Goal: Communication & Community: Answer question/provide support

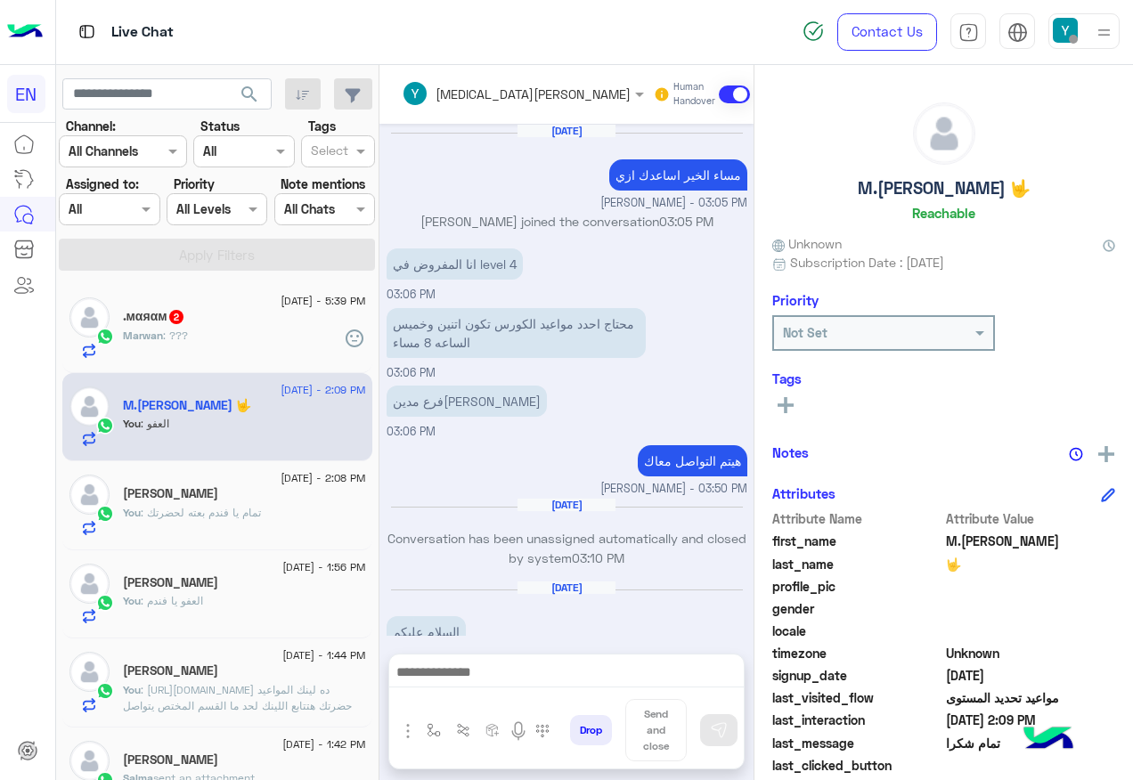
scroll to position [179, 0]
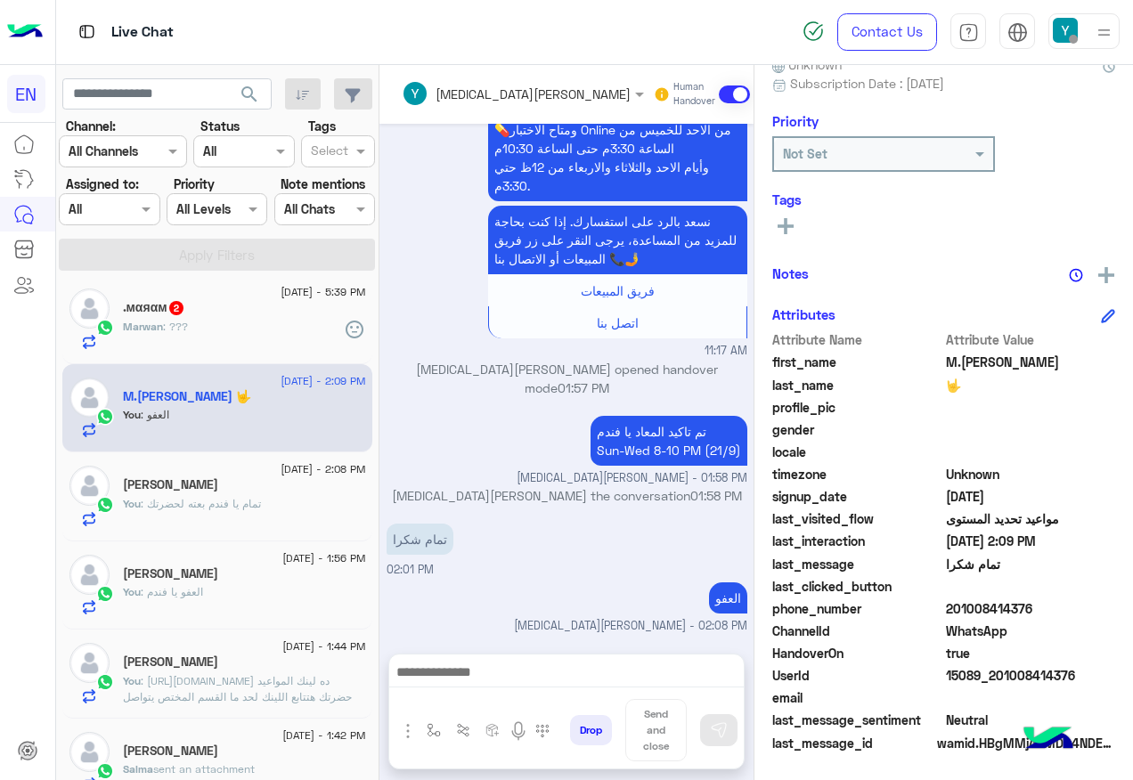
click at [276, 330] on div "Marwan : ???" at bounding box center [244, 334] width 243 height 31
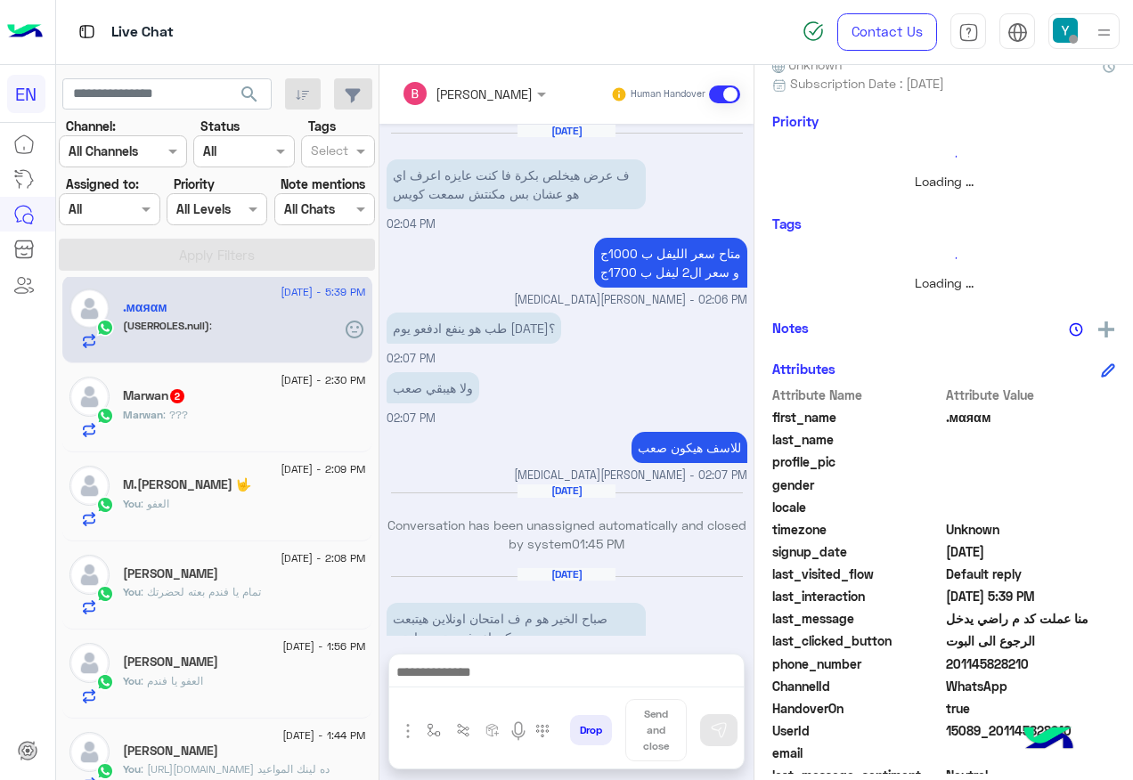
scroll to position [1636, 0]
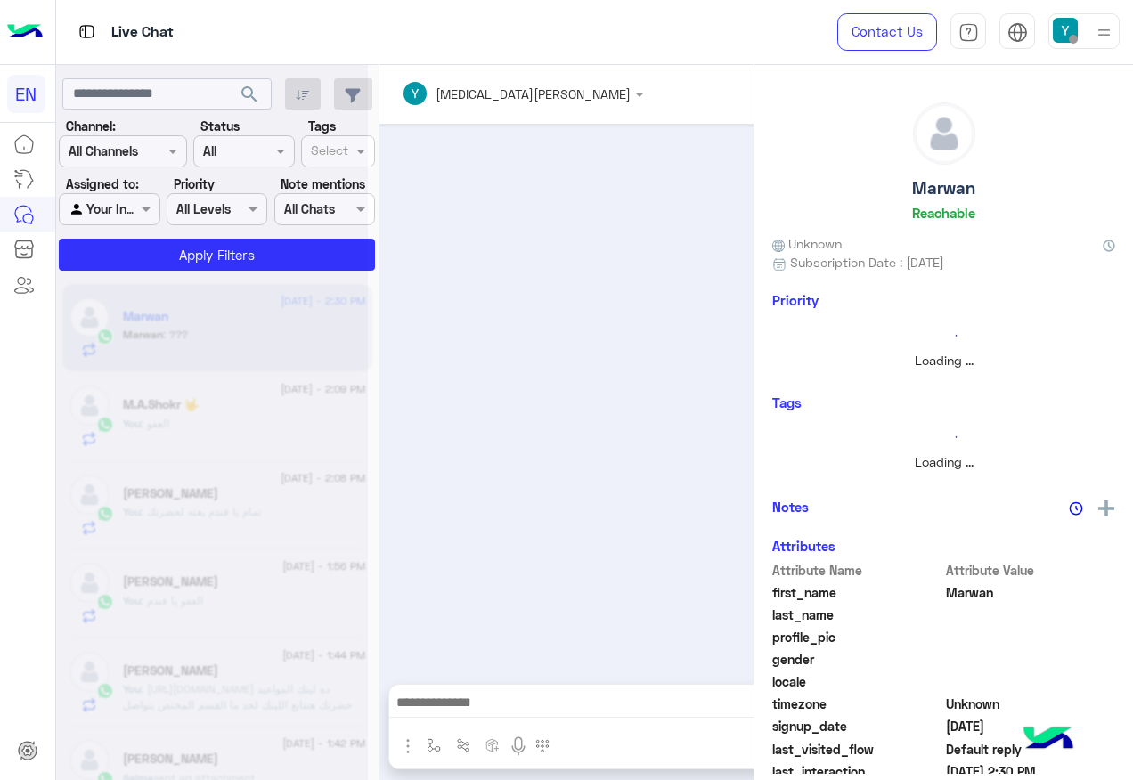
click at [204, 265] on icon at bounding box center [211, 261] width 43 height 43
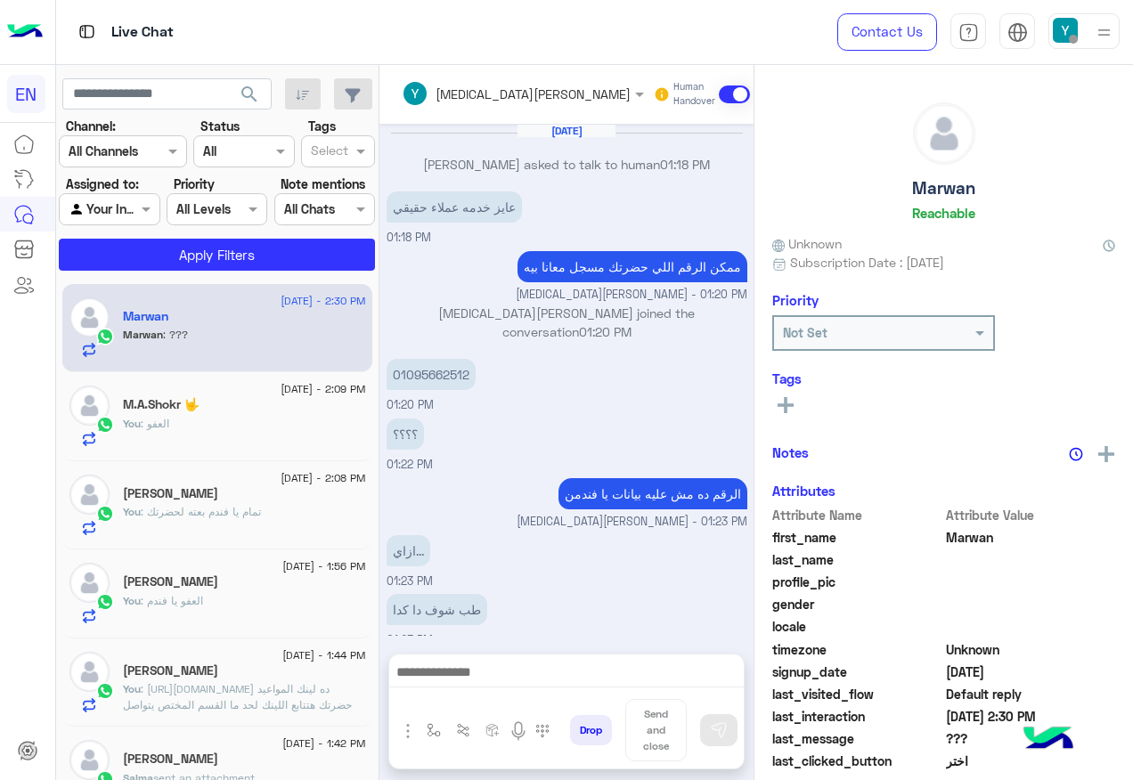
scroll to position [750, 0]
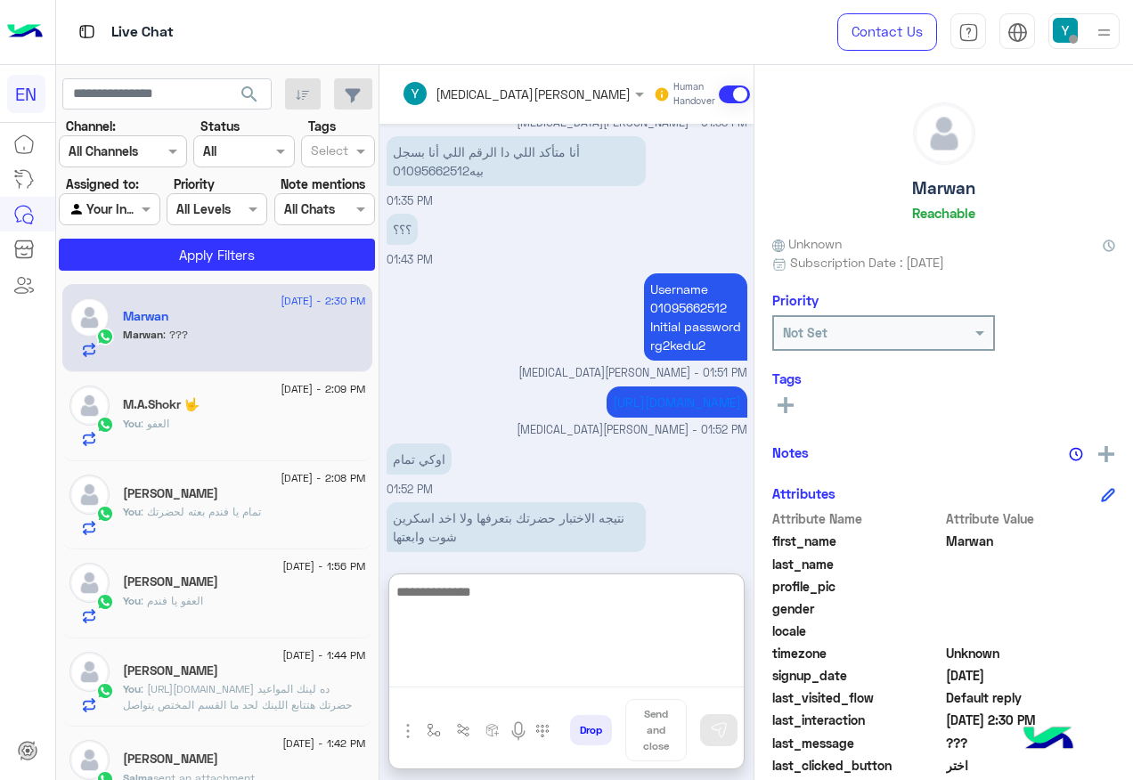
click at [566, 678] on textarea at bounding box center [566, 634] width 355 height 107
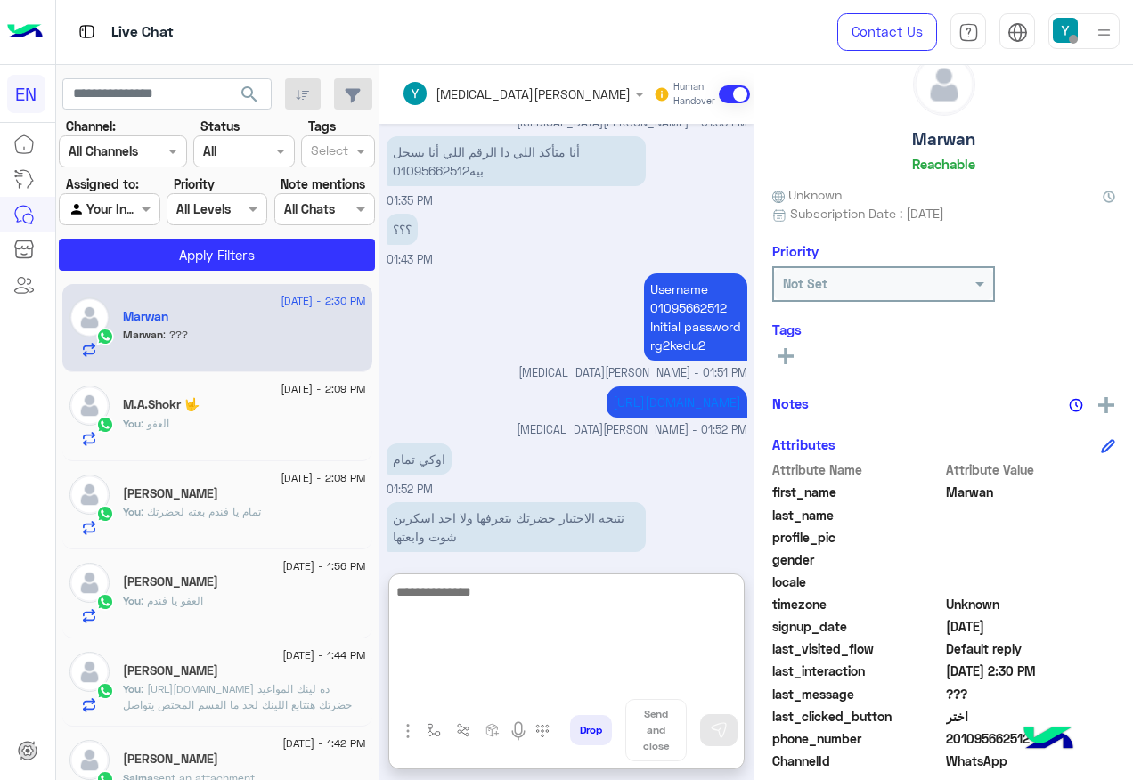
scroll to position [89, 0]
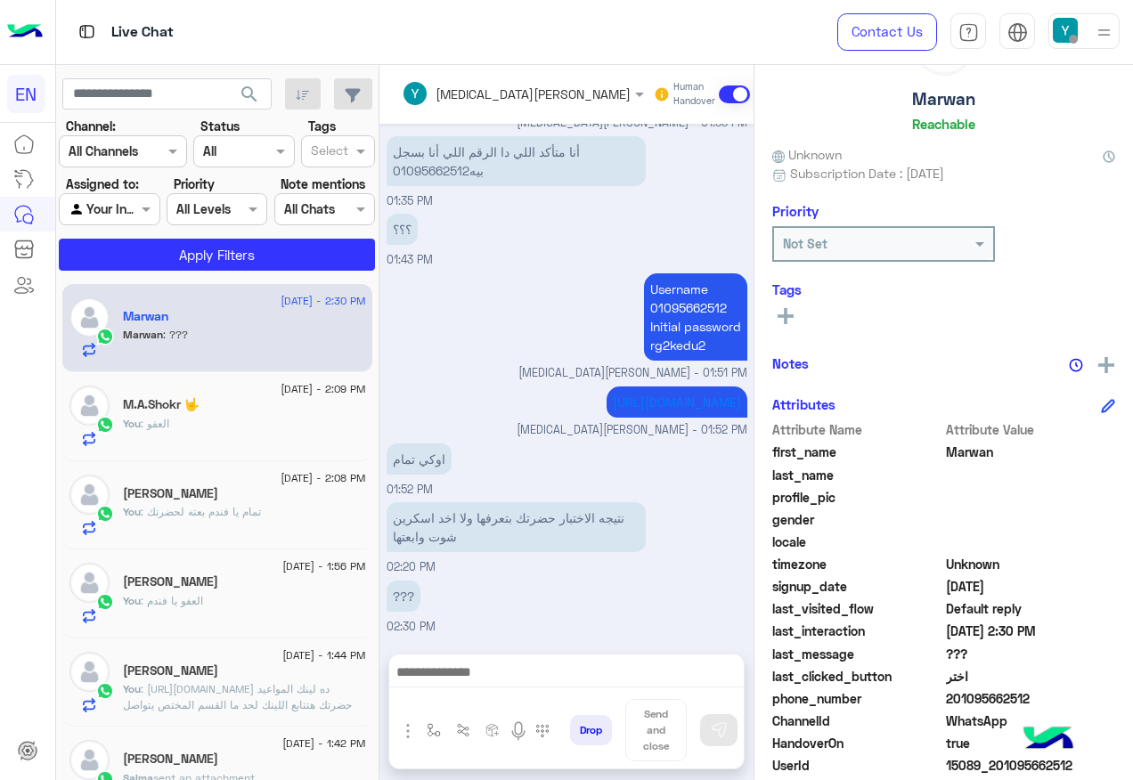
drag, startPoint x: 1004, startPoint y: 701, endPoint x: 1105, endPoint y: 714, distance: 101.4
click at [1105, 714] on div "Attribute Name Attribute Value first_name Marwan last_name profile_pic gender l…" at bounding box center [943, 632] width 343 height 425
drag, startPoint x: 1105, startPoint y: 714, endPoint x: 1078, endPoint y: 691, distance: 34.8
click at [1078, 691] on span "201095662512" at bounding box center [1031, 699] width 170 height 19
click at [1065, 692] on span "201095662512" at bounding box center [1031, 699] width 170 height 19
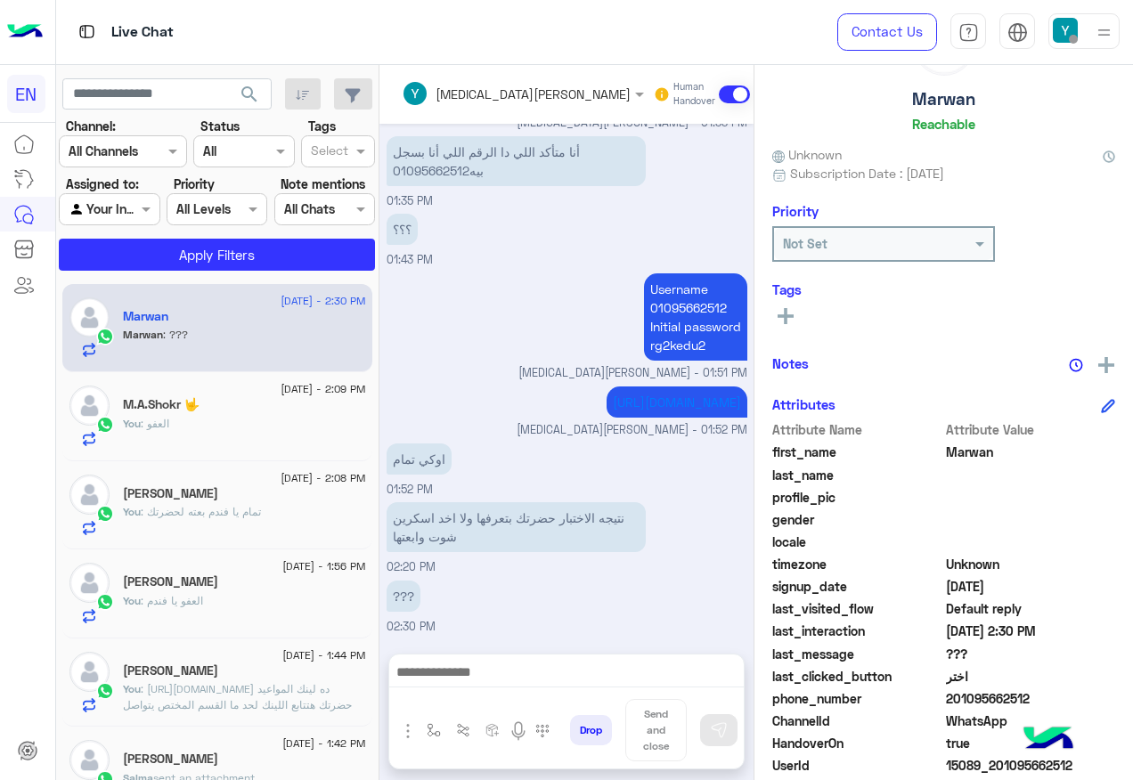
click at [1065, 692] on span "201095662512" at bounding box center [1031, 699] width 170 height 19
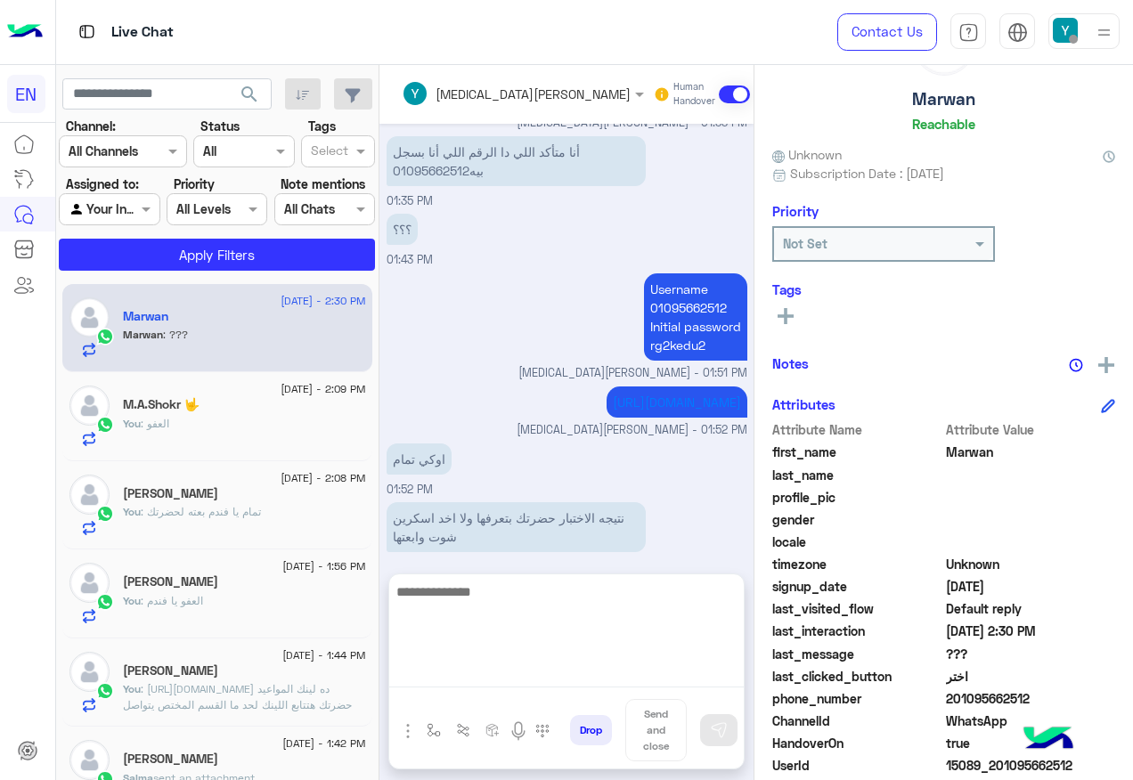
drag, startPoint x: 589, startPoint y: 674, endPoint x: 585, endPoint y: 657, distance: 16.4
click at [589, 674] on textarea at bounding box center [566, 634] width 355 height 107
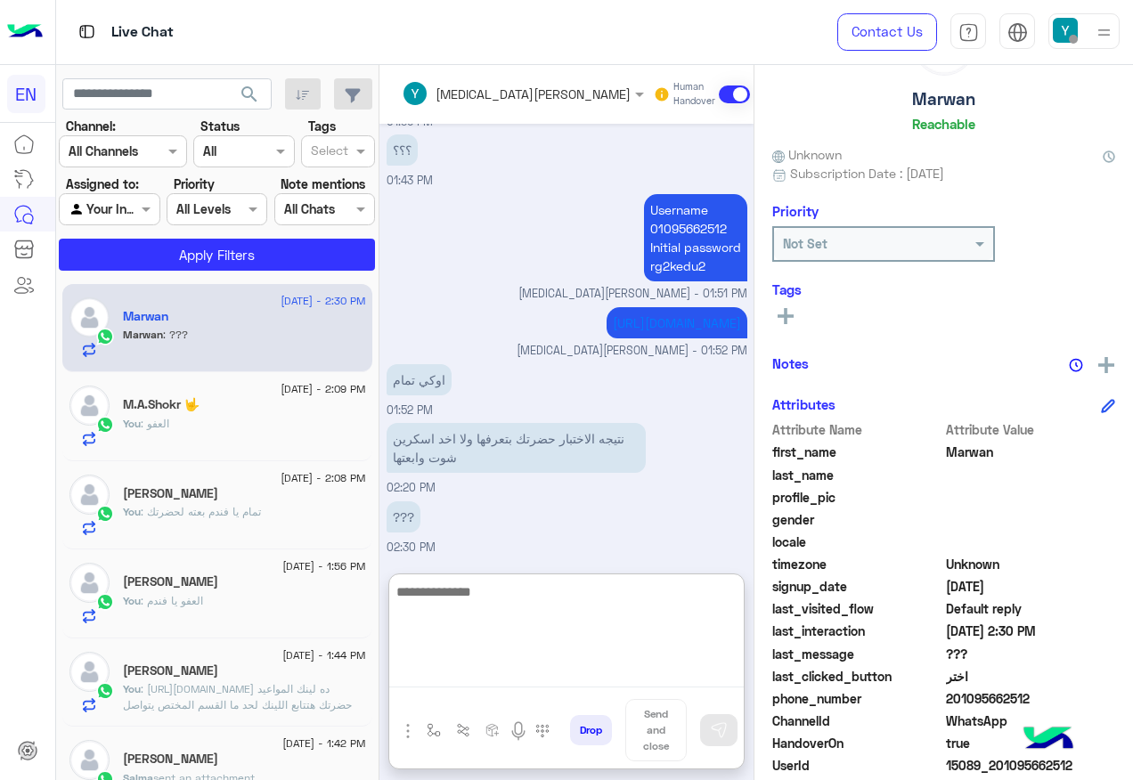
click at [540, 608] on textarea at bounding box center [566, 634] width 355 height 107
type textarea "**********"
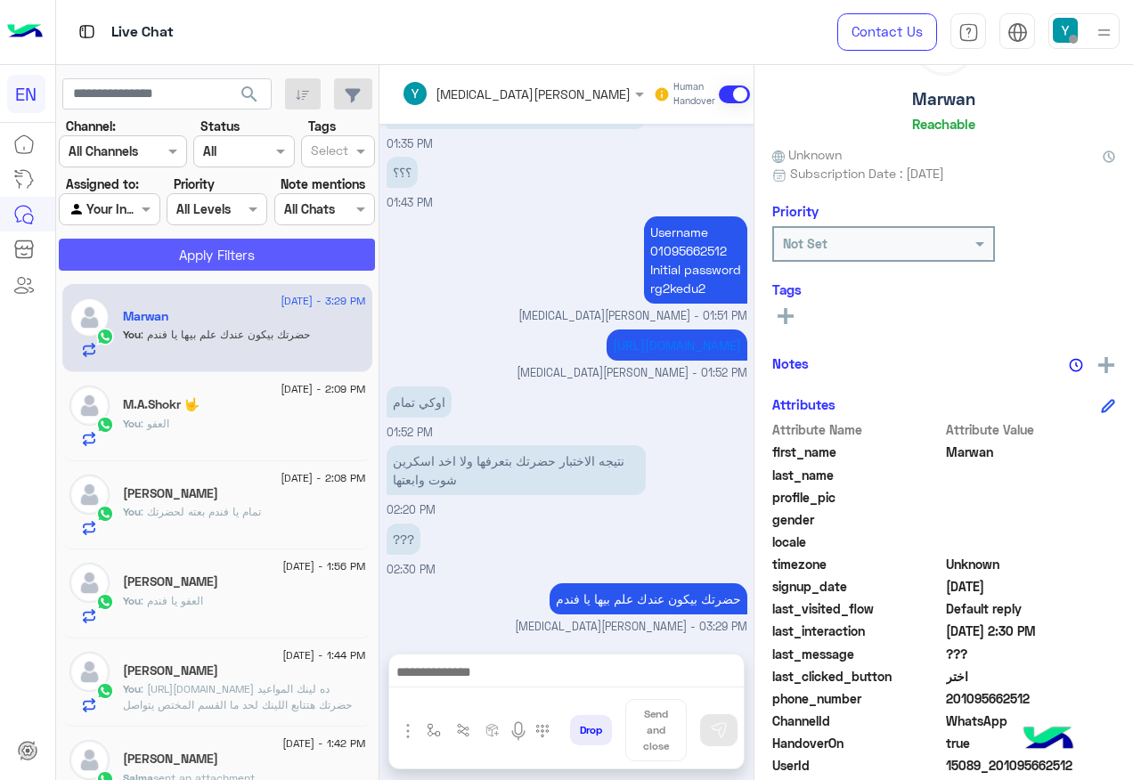
click at [241, 252] on button "Apply Filters" at bounding box center [217, 255] width 316 height 32
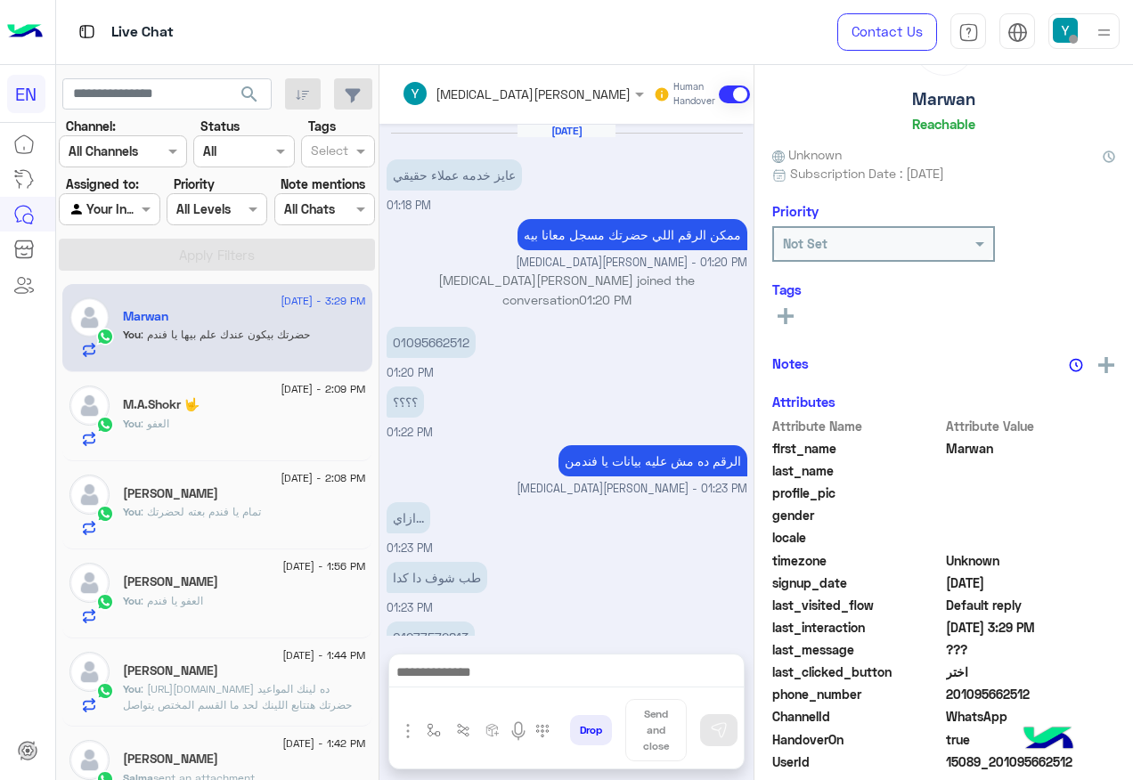
scroll to position [774, 0]
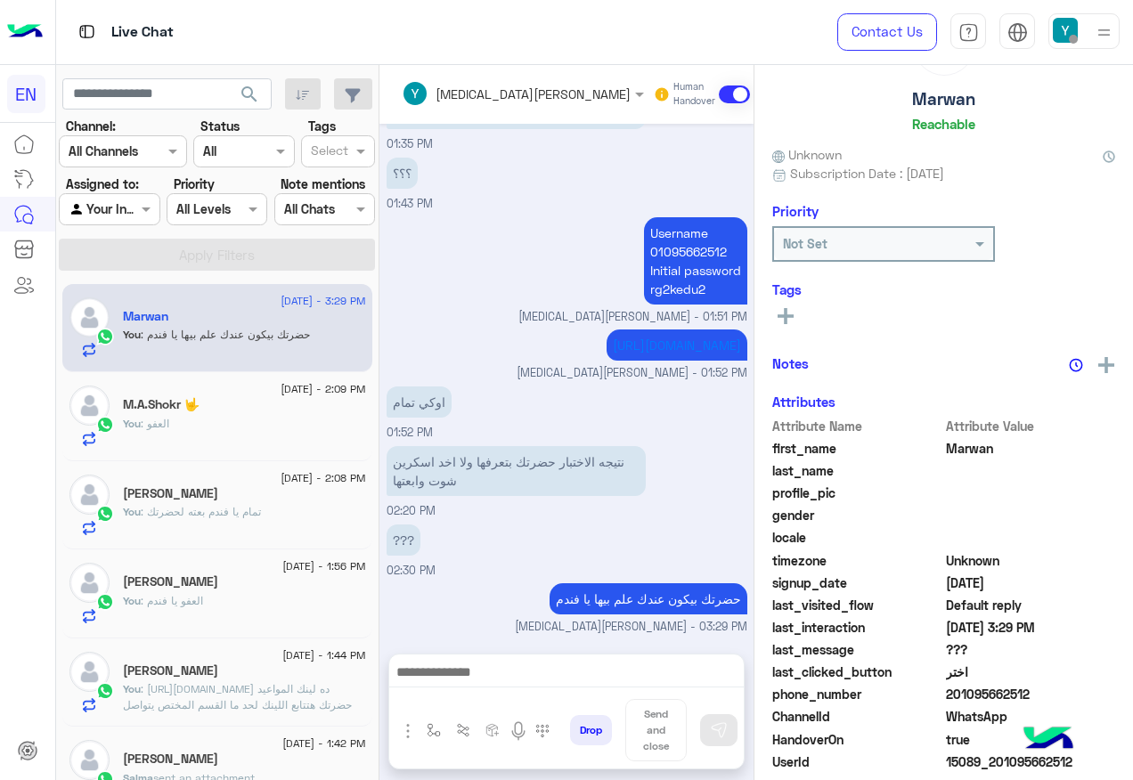
click at [110, 215] on input "text" at bounding box center [89, 209] width 41 height 19
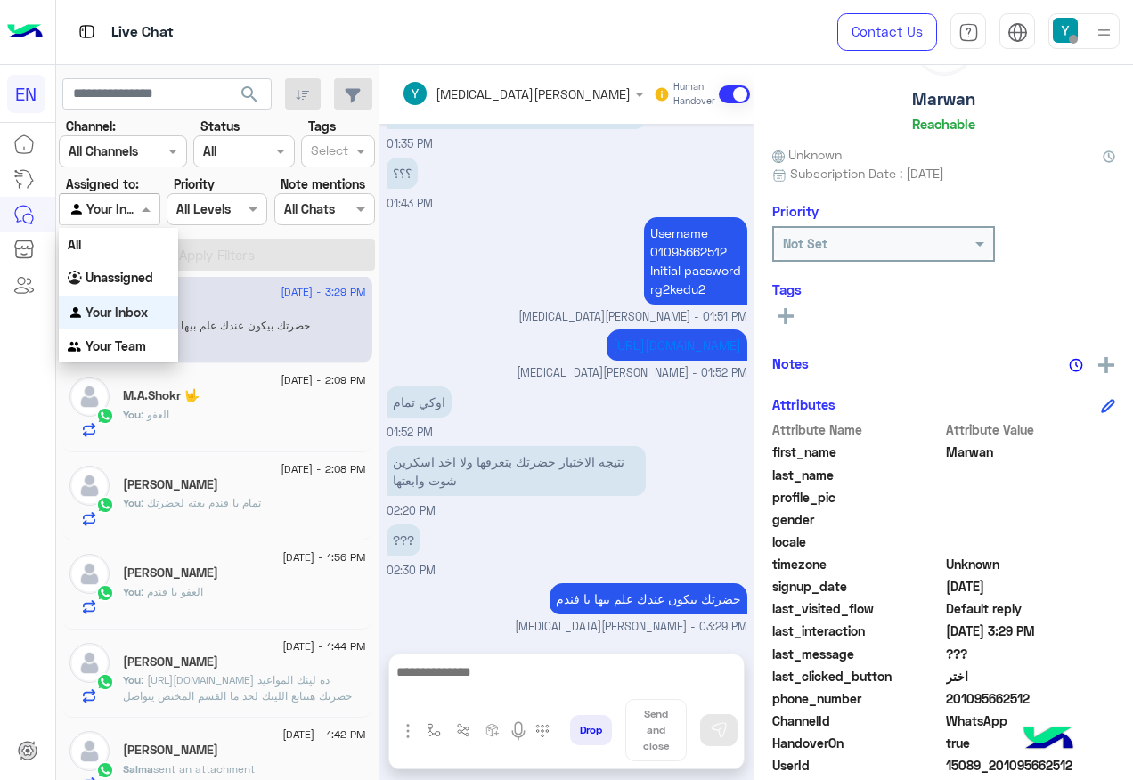
scroll to position [0, 0]
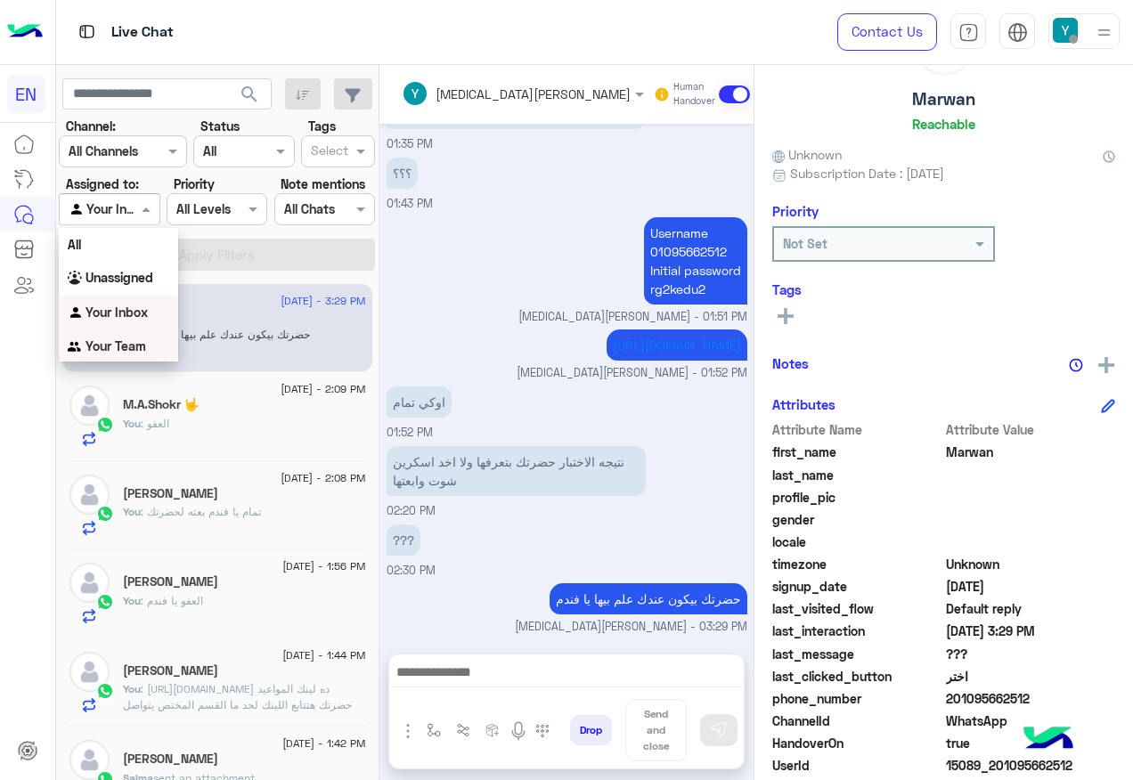
click at [75, 338] on div "Your Team" at bounding box center [118, 347] width 119 height 35
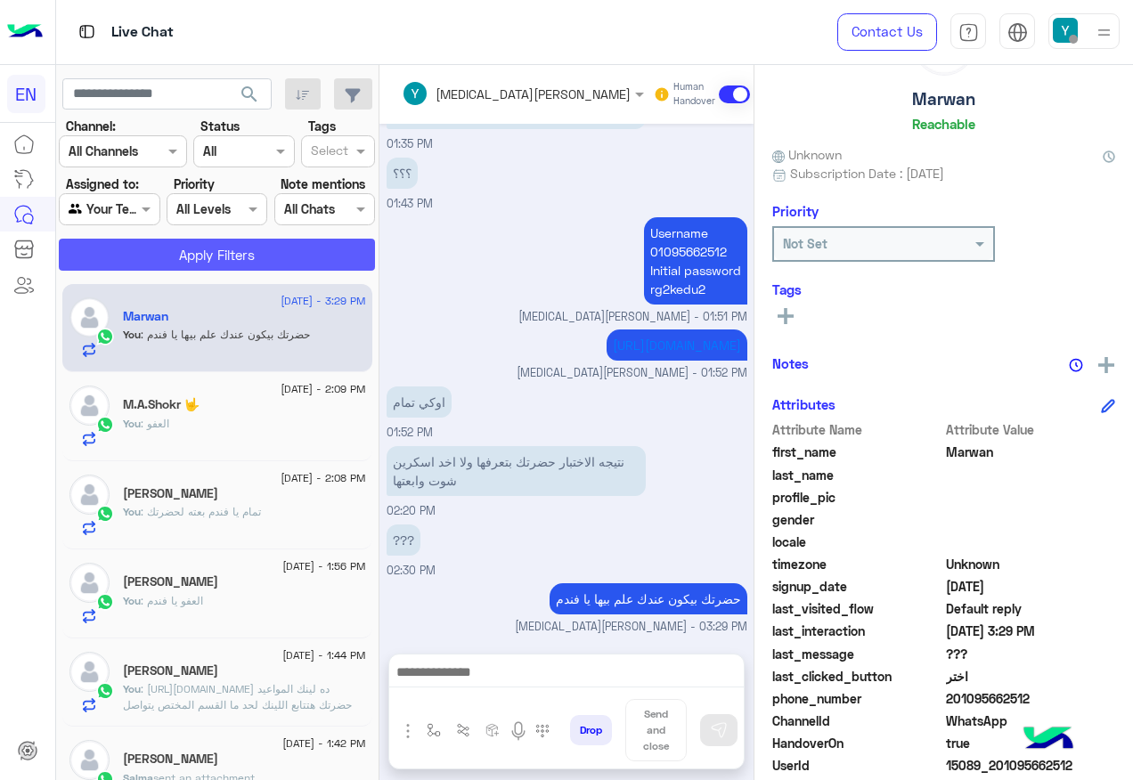
click at [187, 258] on button "Apply Filters" at bounding box center [217, 255] width 316 height 32
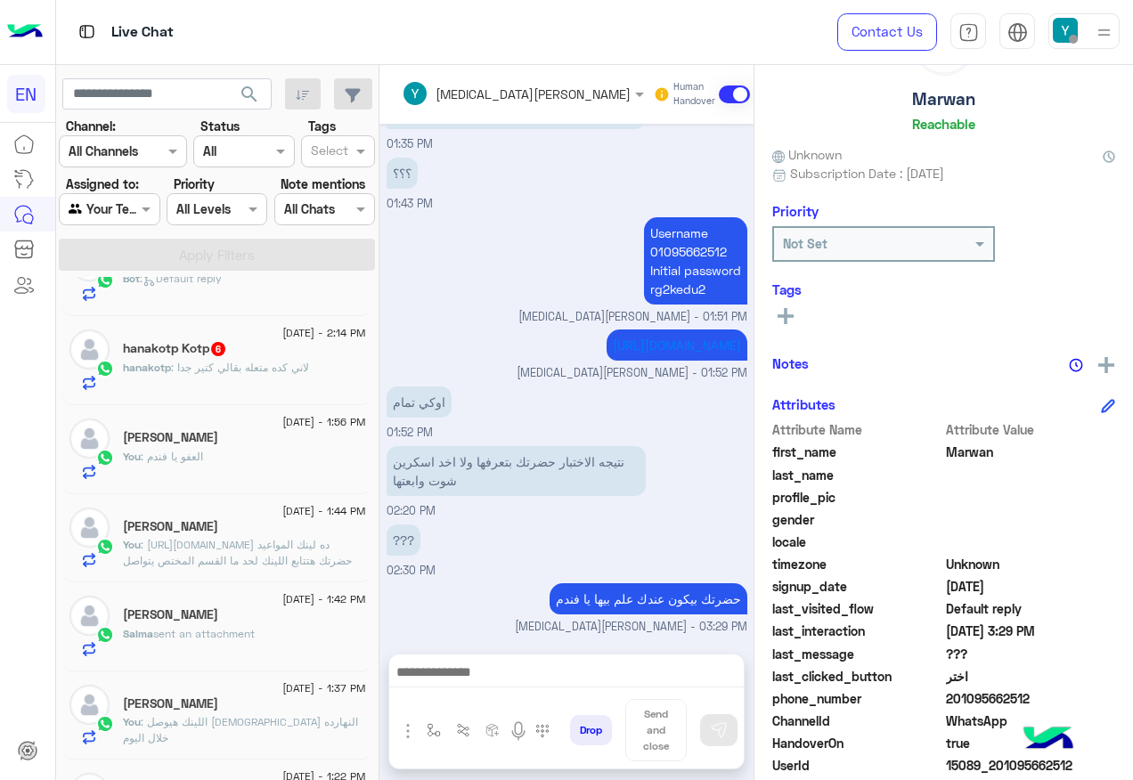
scroll to position [445, 0]
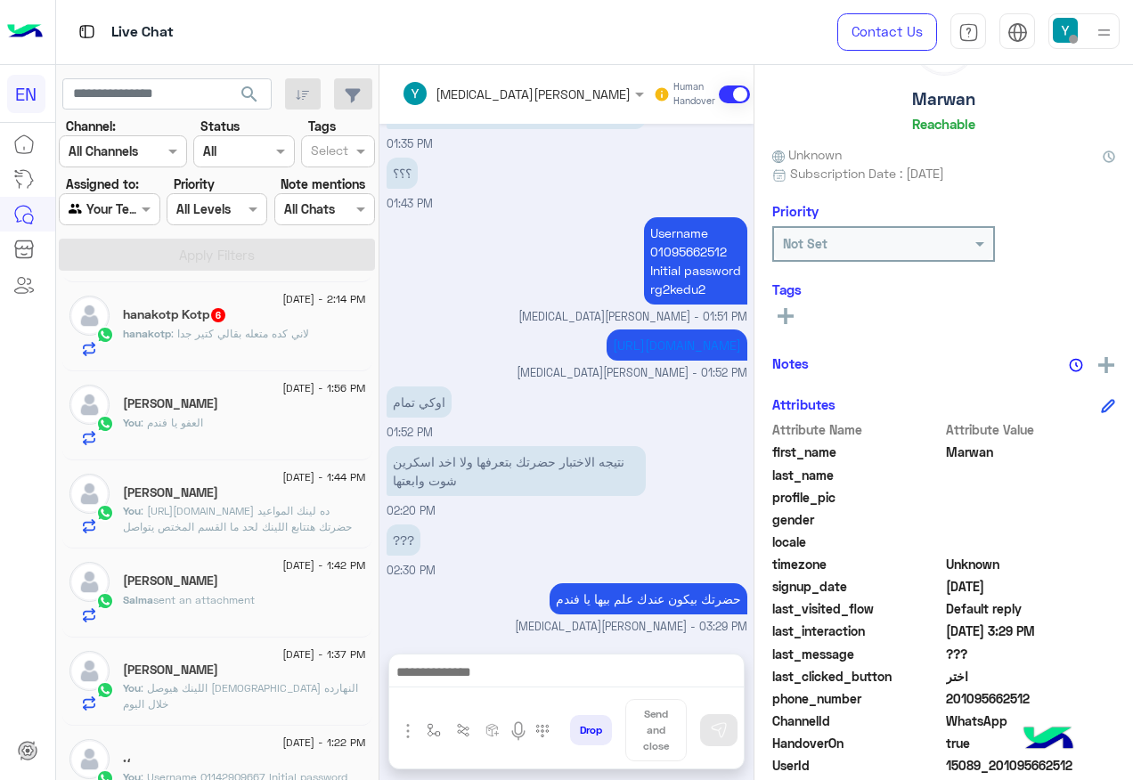
click at [286, 347] on div "hanakotp : لاني كده متعله بقالي كتير جدا" at bounding box center [244, 341] width 243 height 31
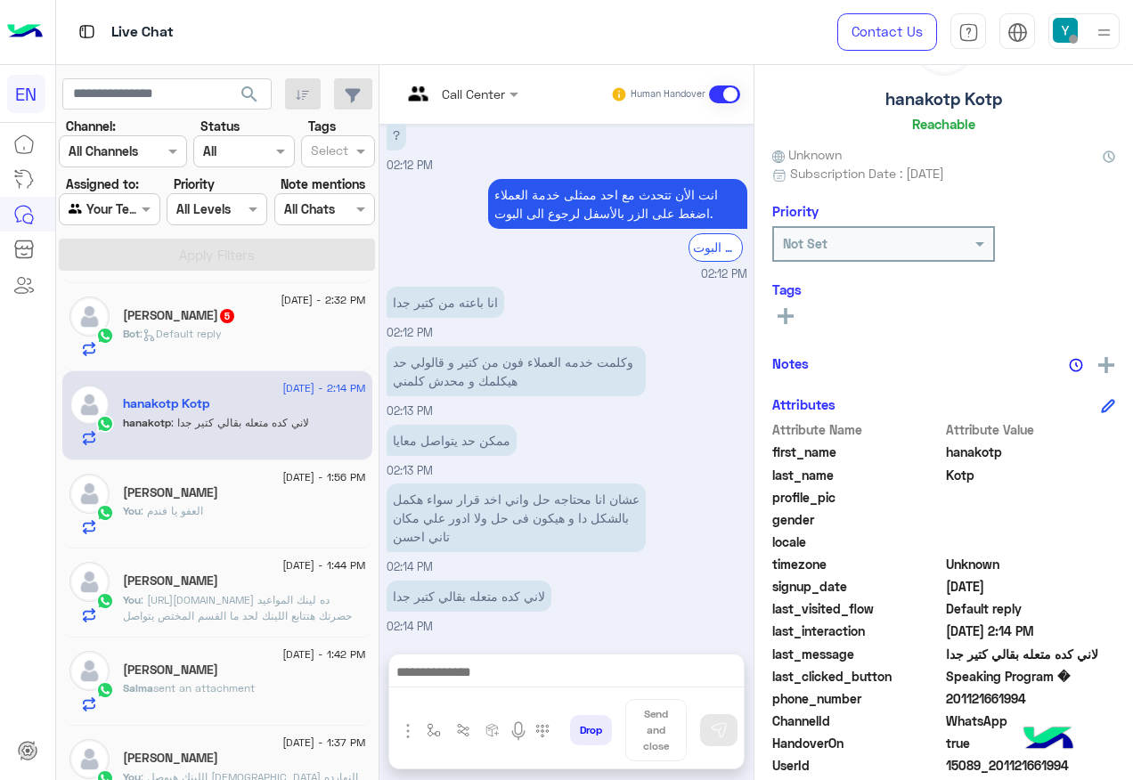
scroll to position [178, 0]
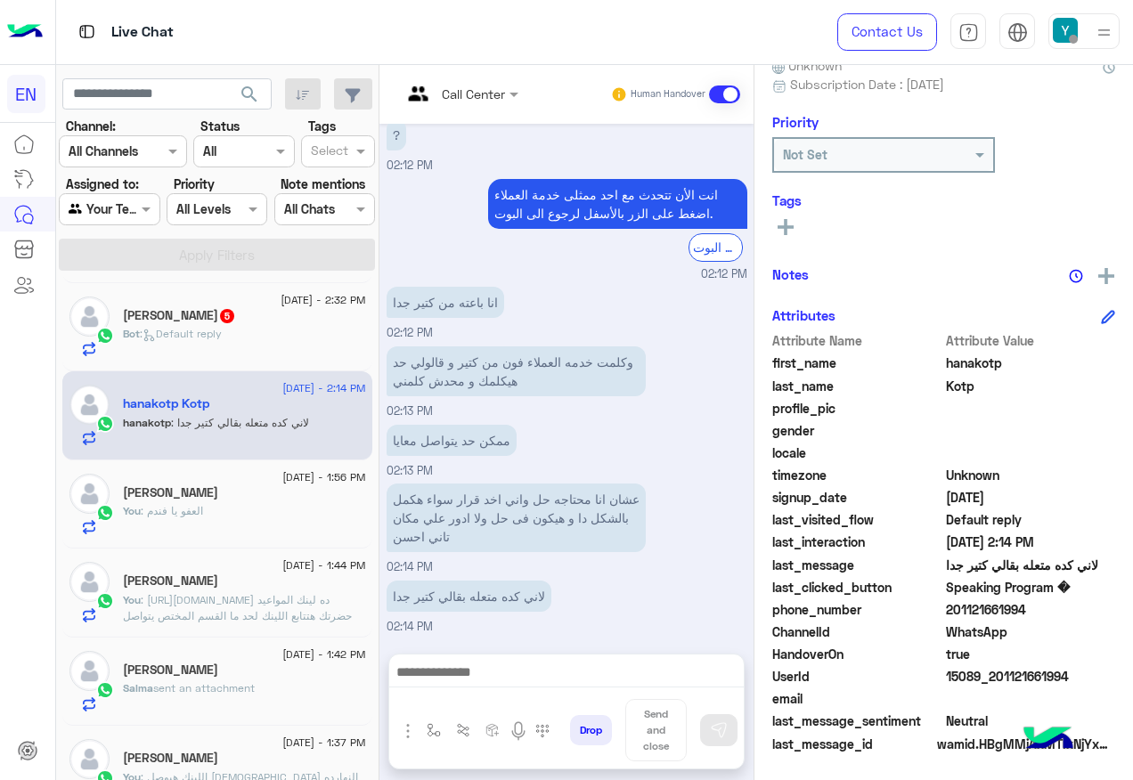
drag, startPoint x: 1004, startPoint y: 603, endPoint x: 1132, endPoint y: 609, distance: 128.4
click at [1116, 609] on span "201121661994" at bounding box center [1031, 609] width 170 height 19
copy span "01121661994"
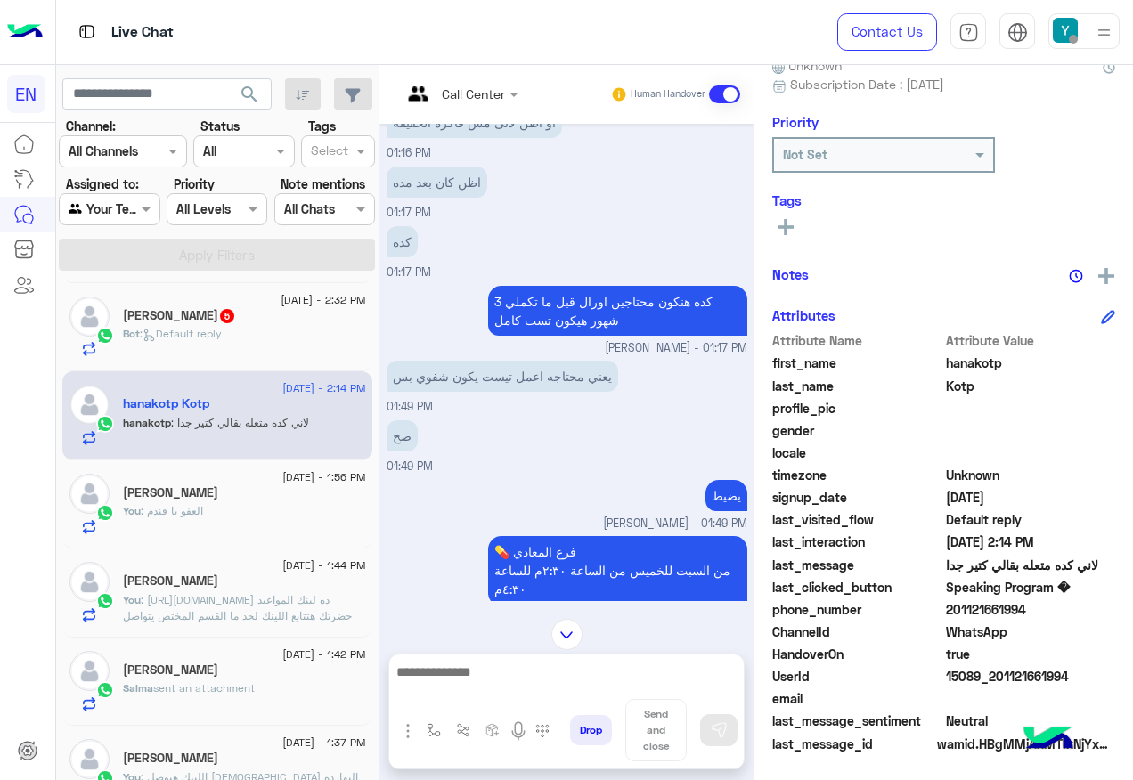
scroll to position [1812, 0]
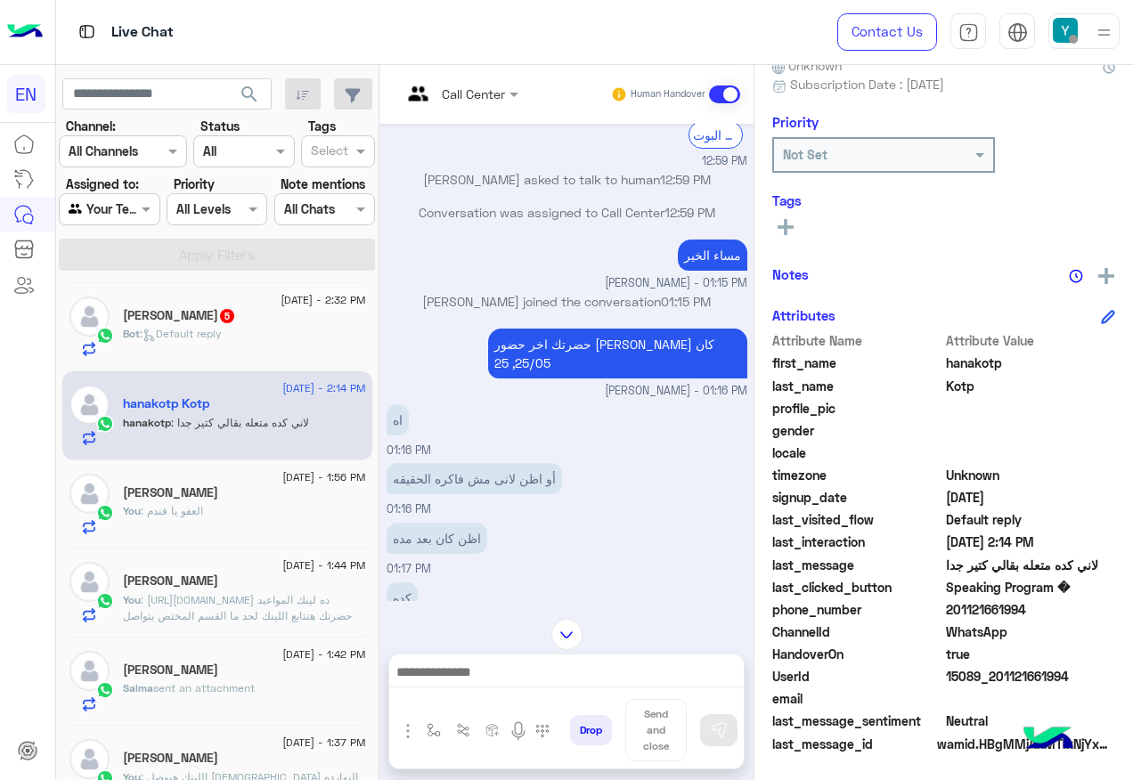
click at [263, 335] on div "Bot : Default reply" at bounding box center [244, 341] width 243 height 31
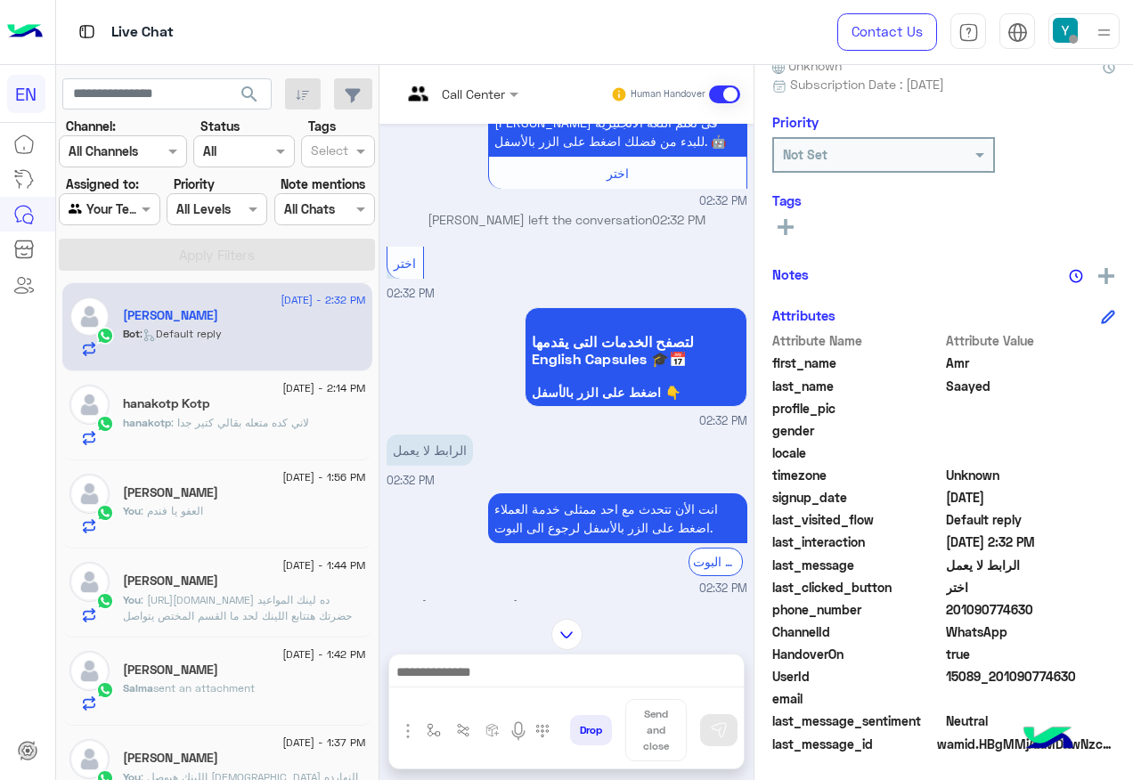
scroll to position [1168, 0]
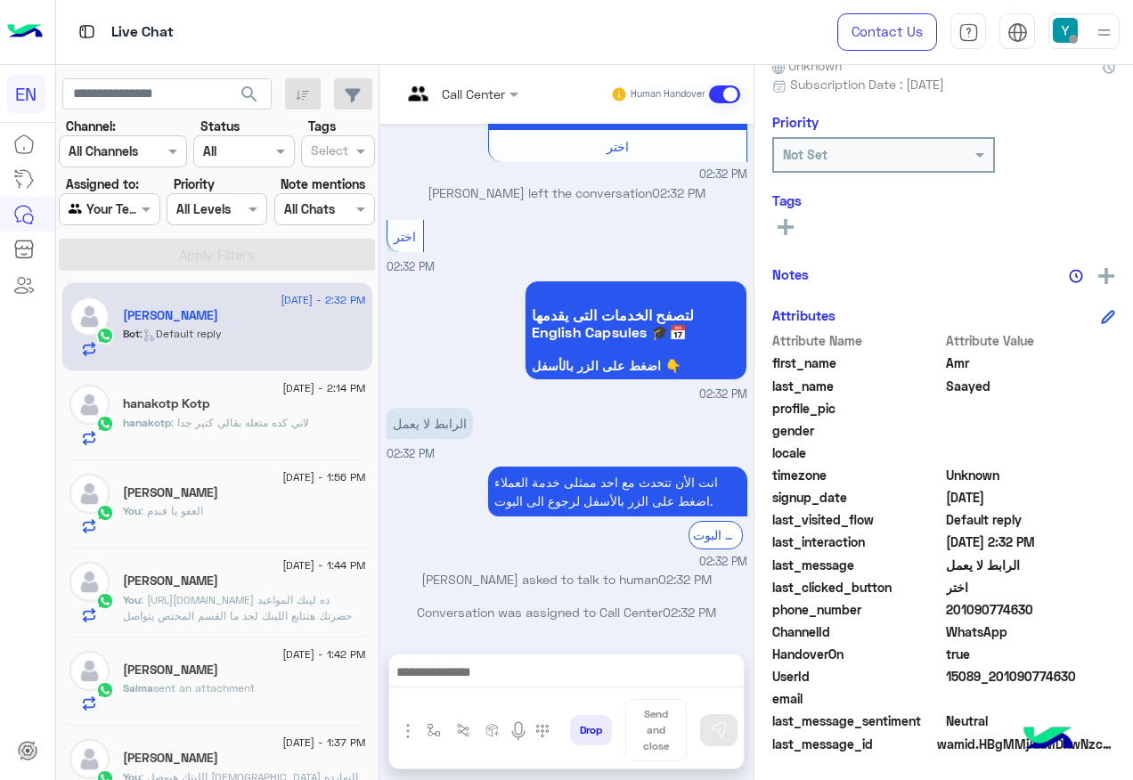
drag, startPoint x: 1005, startPoint y: 609, endPoint x: 1090, endPoint y: 609, distance: 85.5
click at [1090, 609] on span "201090774630" at bounding box center [1031, 609] width 170 height 19
copy span "01090774630"
click at [799, 224] on button at bounding box center [785, 226] width 27 height 21
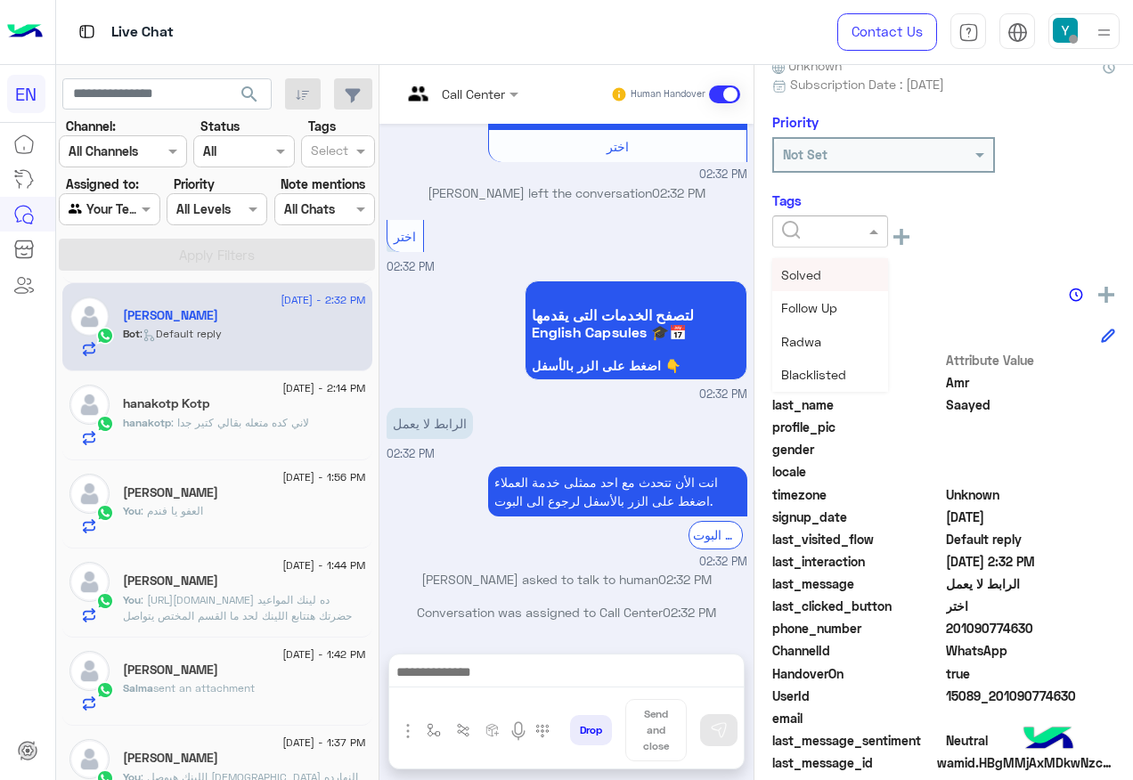
click at [837, 239] on input "text" at bounding box center [809, 232] width 54 height 19
click at [821, 280] on span "Solved" at bounding box center [801, 274] width 40 height 15
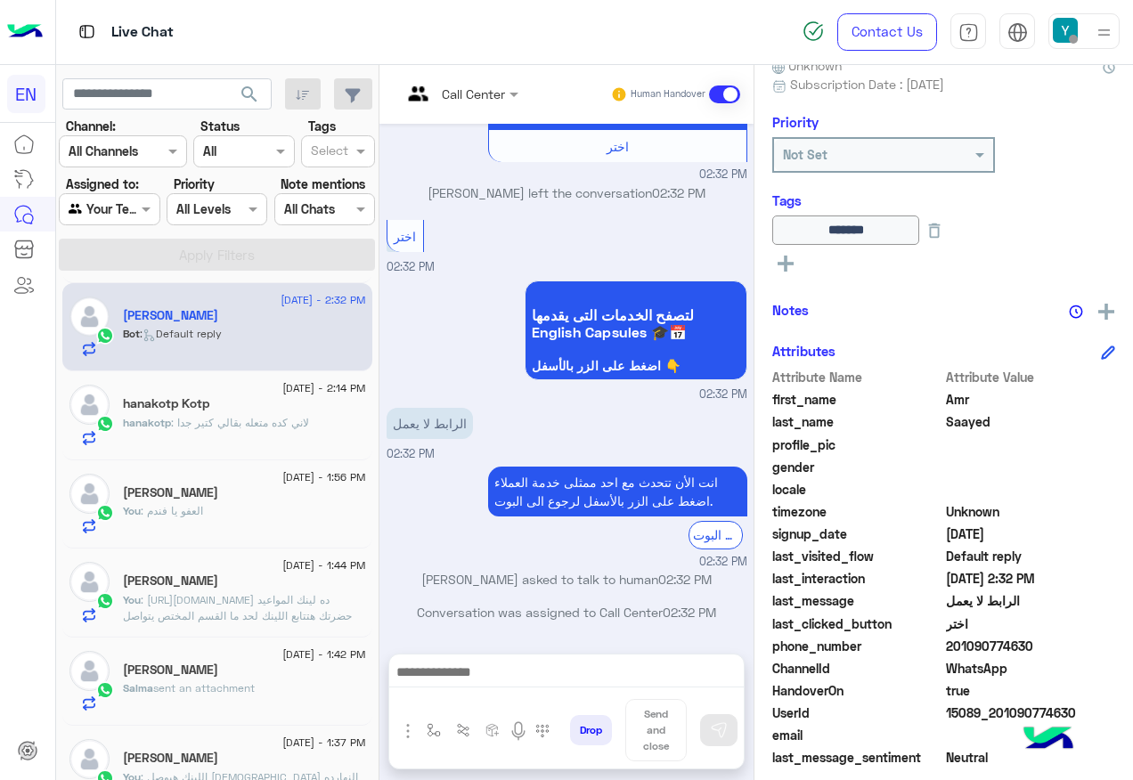
click at [740, 100] on span at bounding box center [724, 95] width 31 height 18
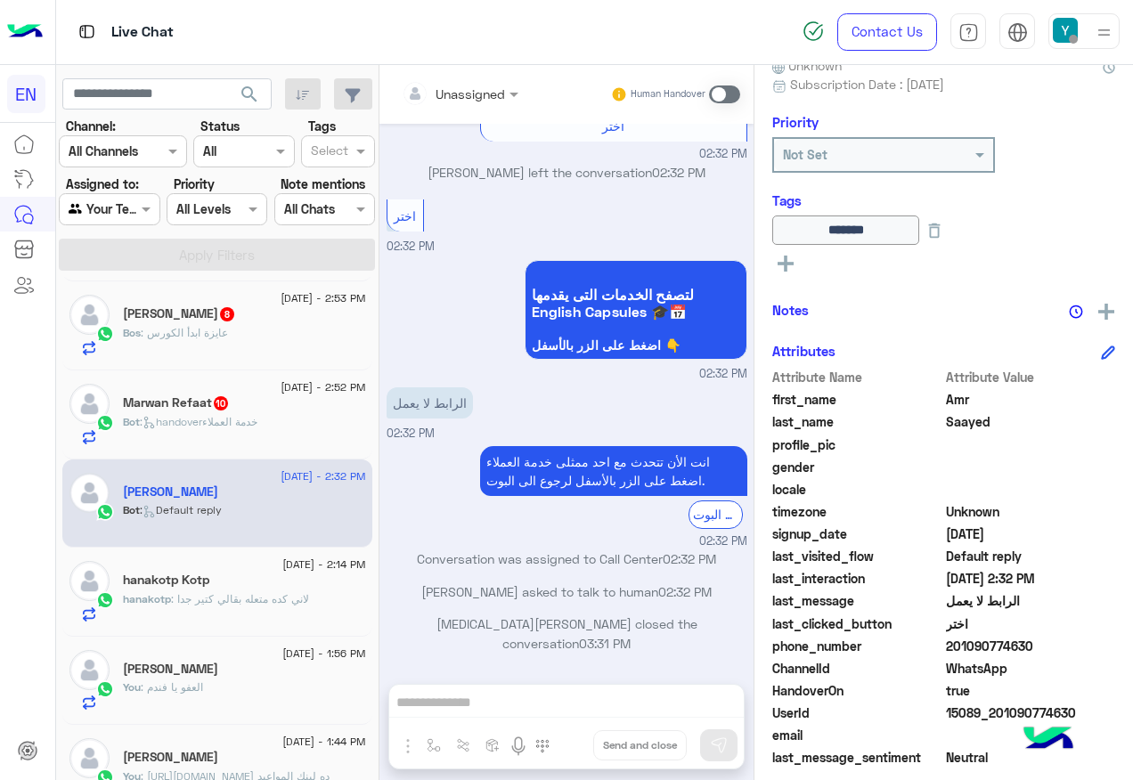
scroll to position [178, 0]
click at [316, 405] on div "Marwan Refaat 10" at bounding box center [244, 406] width 243 height 19
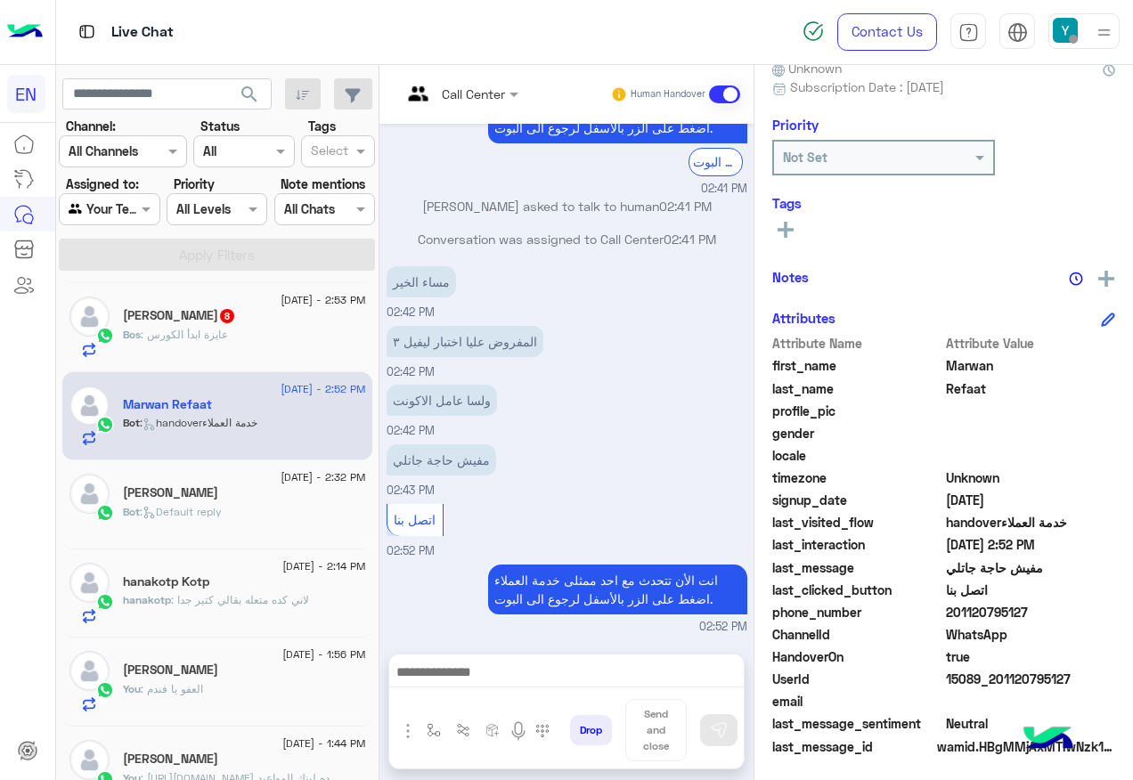
scroll to position [178, 0]
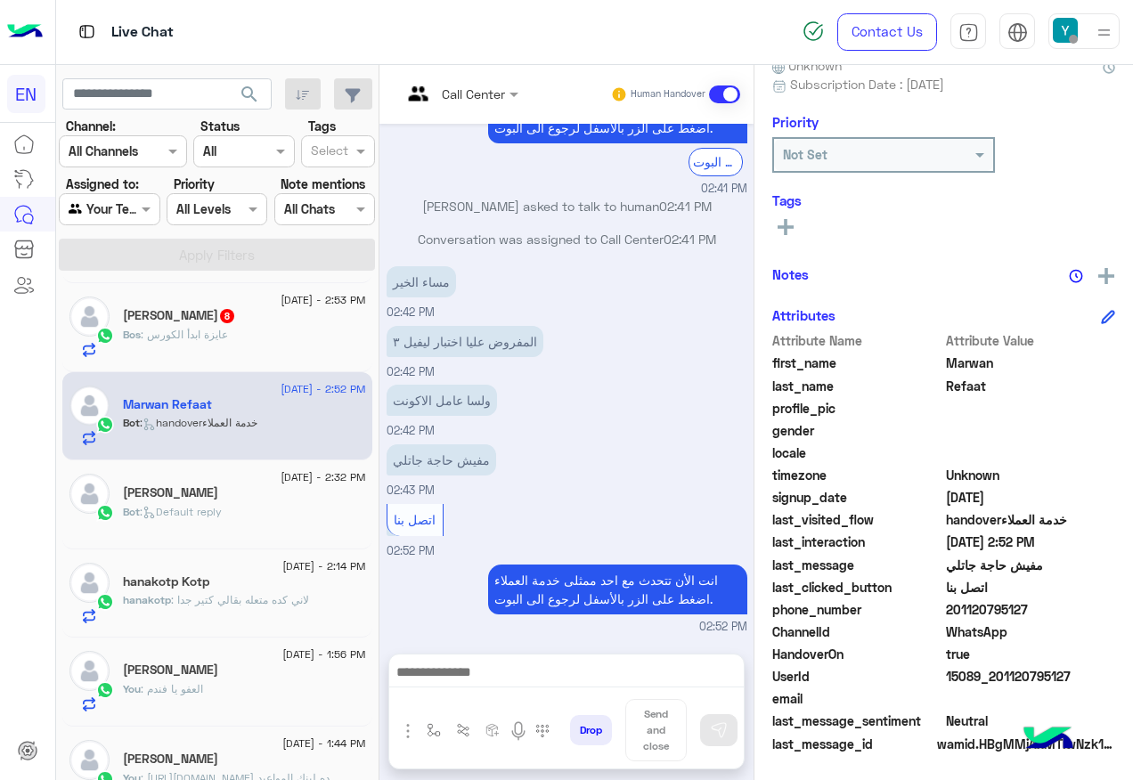
click at [1045, 600] on span "201120795127" at bounding box center [1031, 609] width 170 height 19
click at [1047, 607] on span "201120795127" at bounding box center [1031, 609] width 170 height 19
copy span "201120795127"
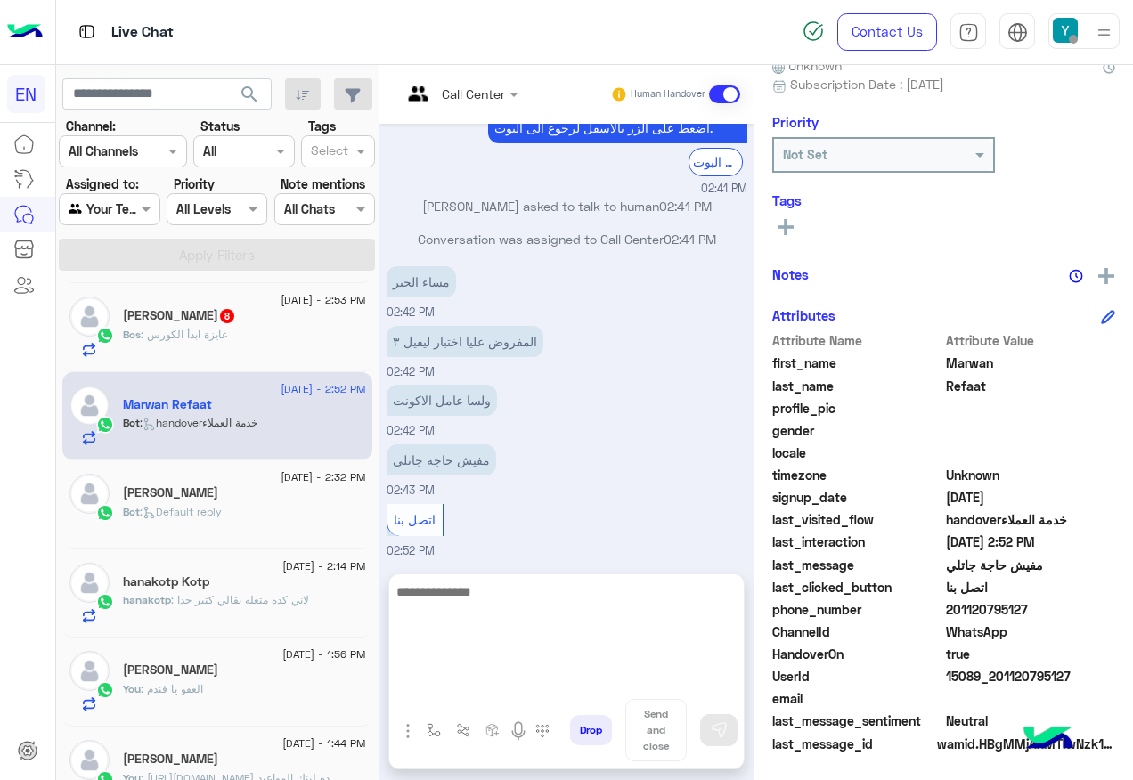
click at [528, 674] on textarea at bounding box center [566, 634] width 355 height 107
paste textarea "**********"
type textarea "**********"
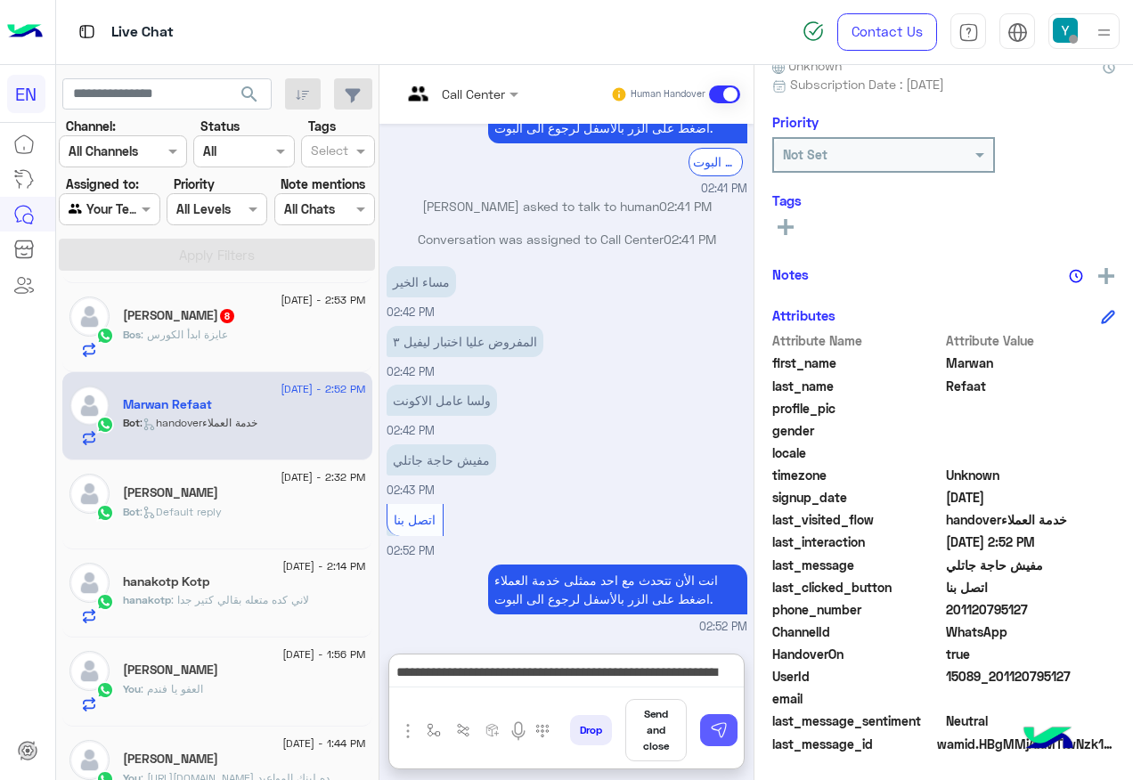
click at [738, 731] on button at bounding box center [718, 730] width 37 height 32
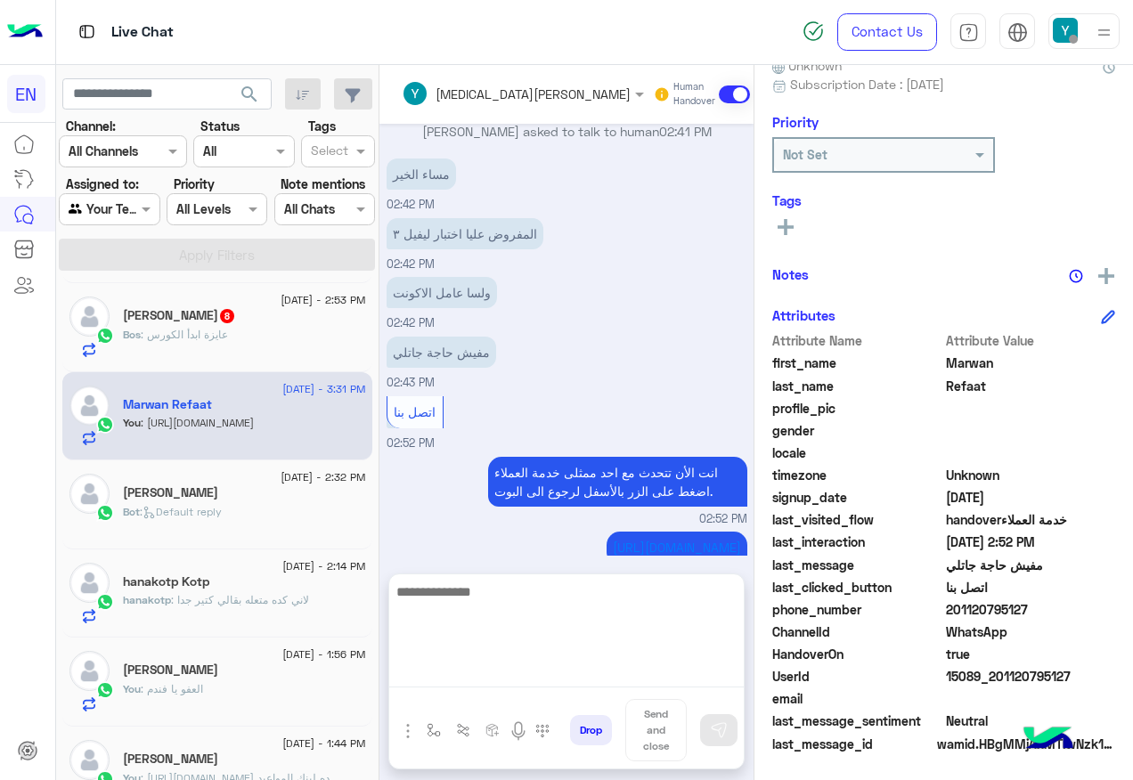
click at [581, 670] on textarea at bounding box center [566, 634] width 355 height 107
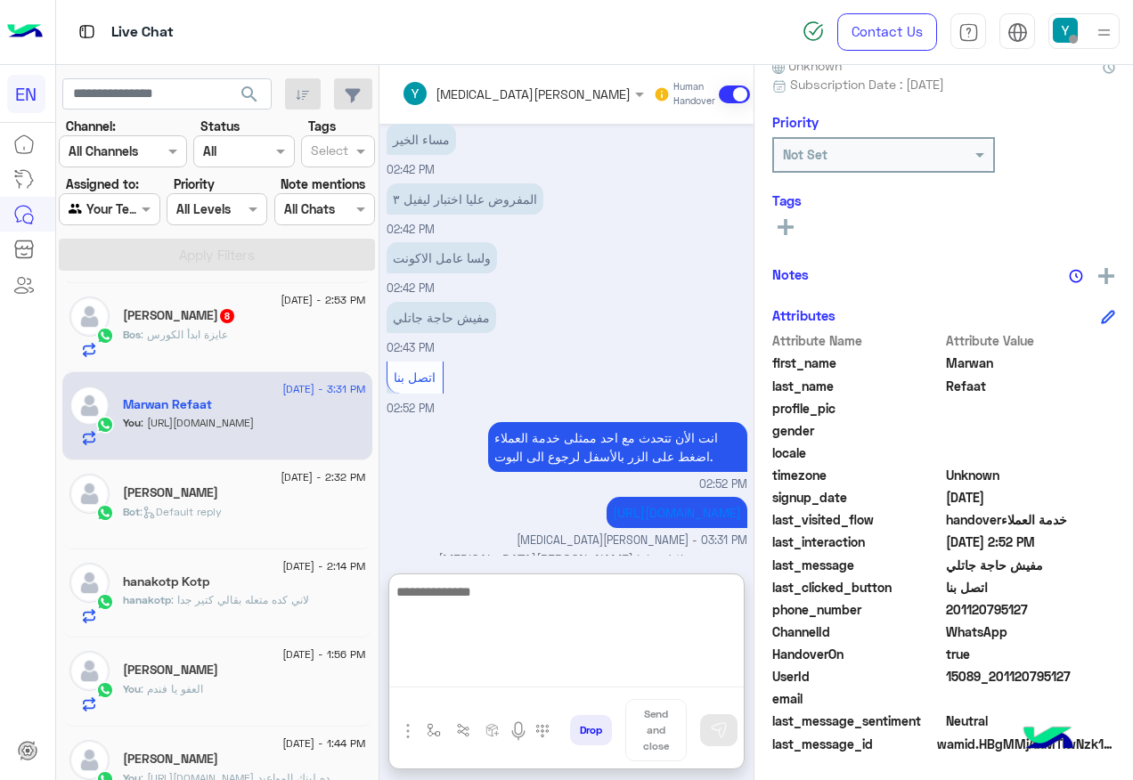
scroll to position [1367, 0]
paste textarea "**********"
type textarea "**********"
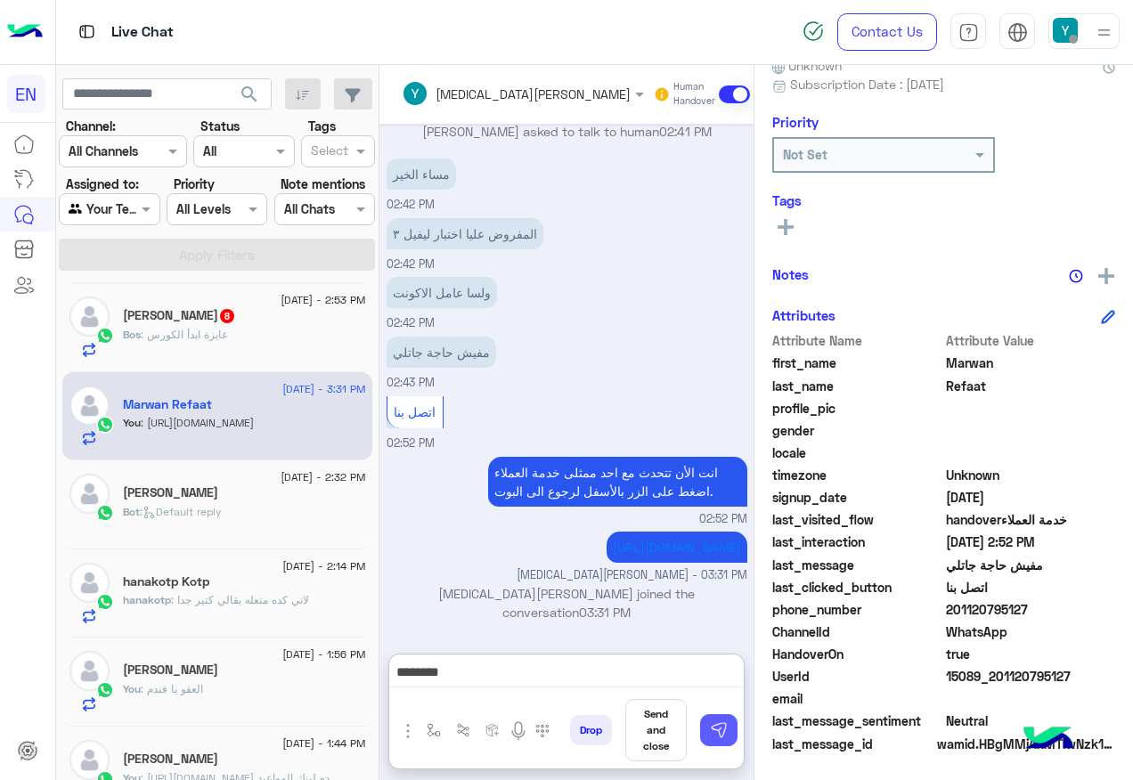
click at [738, 738] on button at bounding box center [718, 730] width 37 height 32
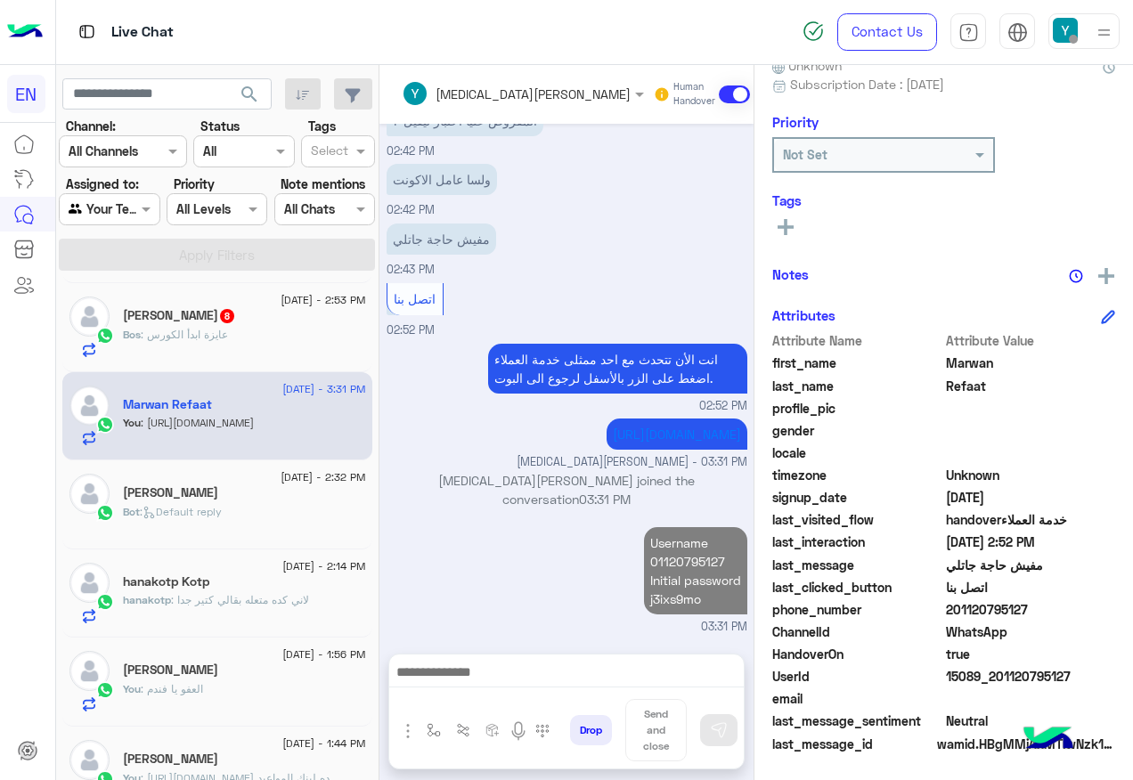
scroll to position [1445, 0]
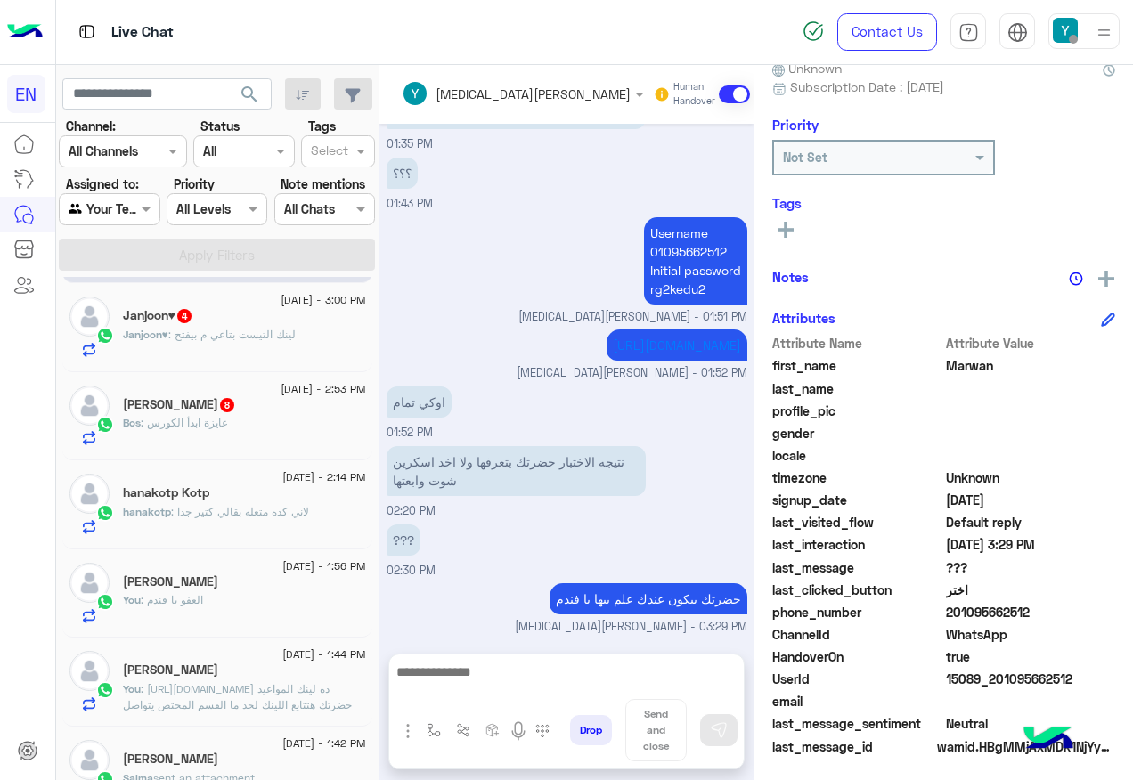
scroll to position [178, 0]
